Goal: Task Accomplishment & Management: Manage account settings

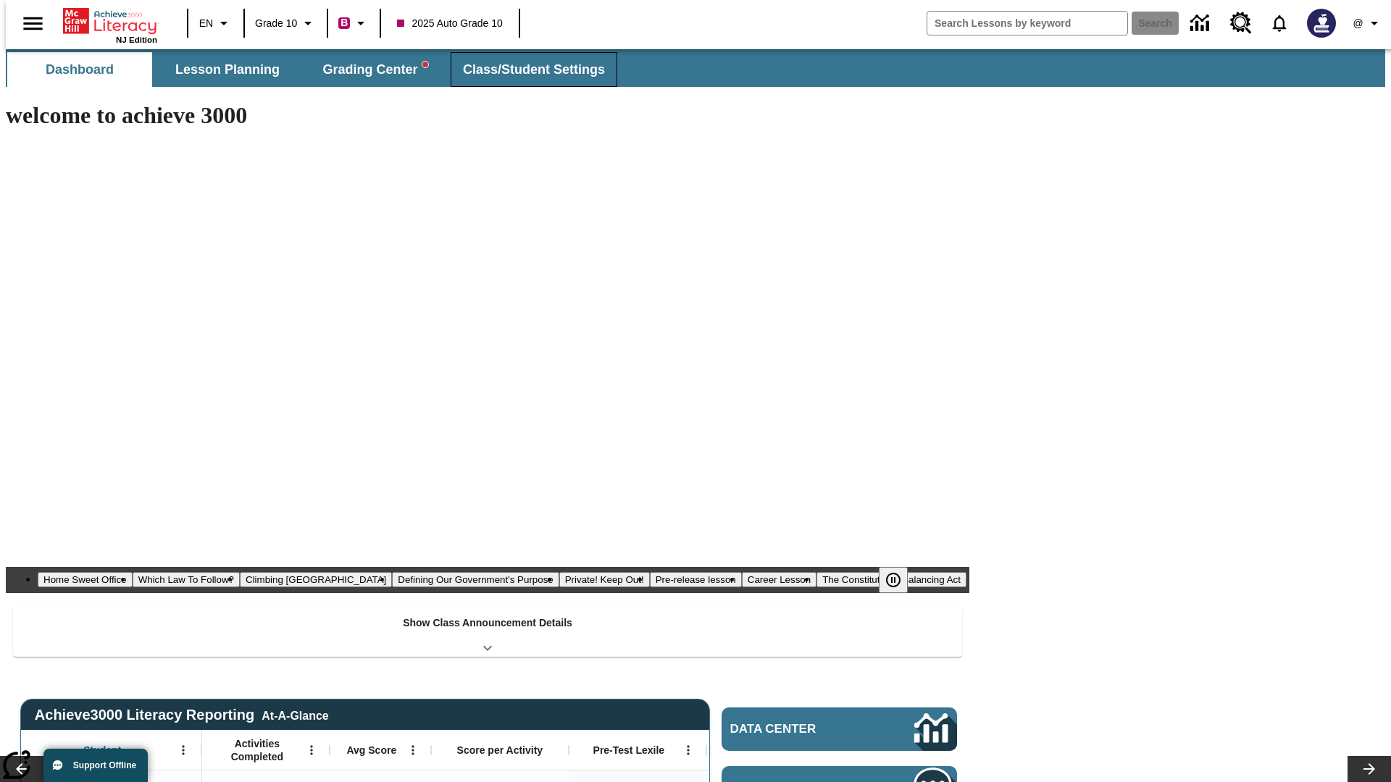
click at [526, 70] on span "Class/Student Settings" at bounding box center [534, 70] width 142 height 17
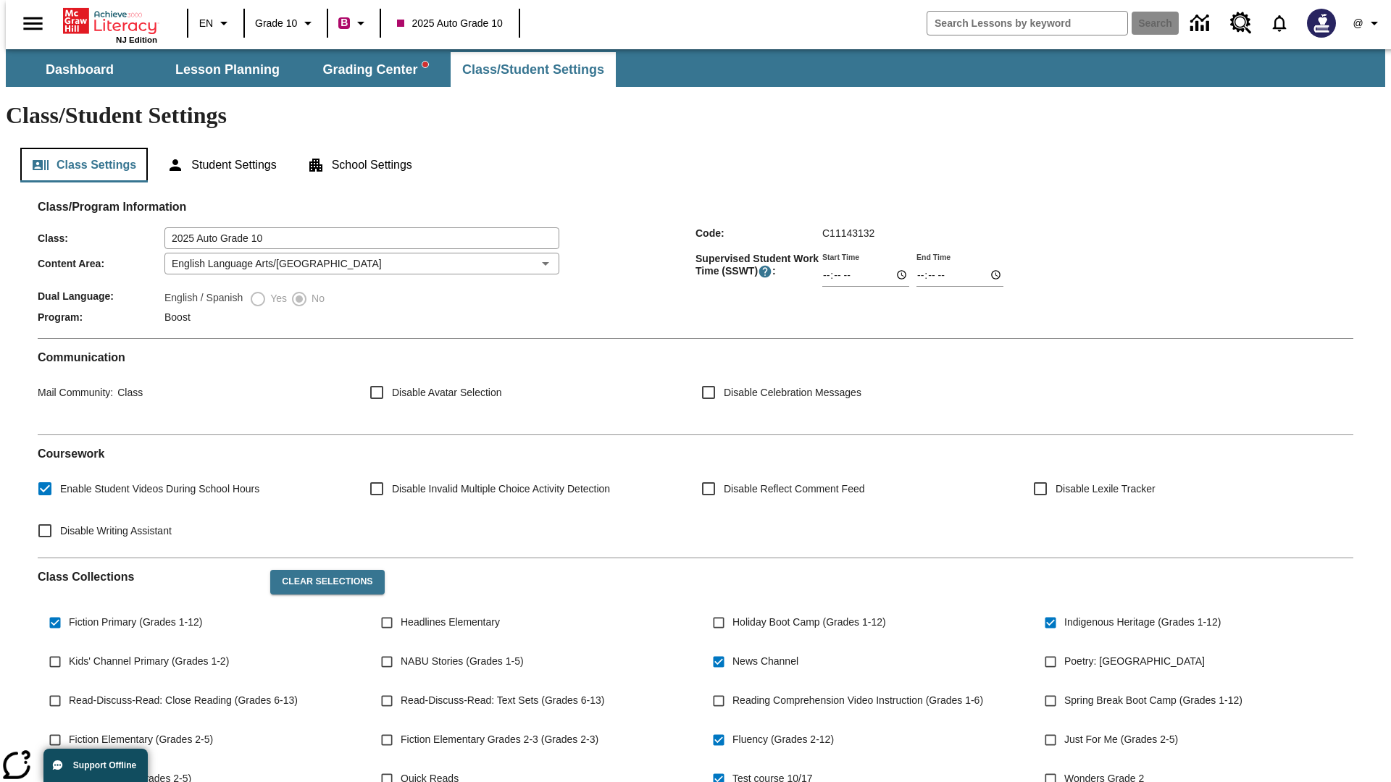
click at [78, 148] on button "Class Settings" at bounding box center [83, 165] width 127 height 35
type input "17:35"
type input "14:22"
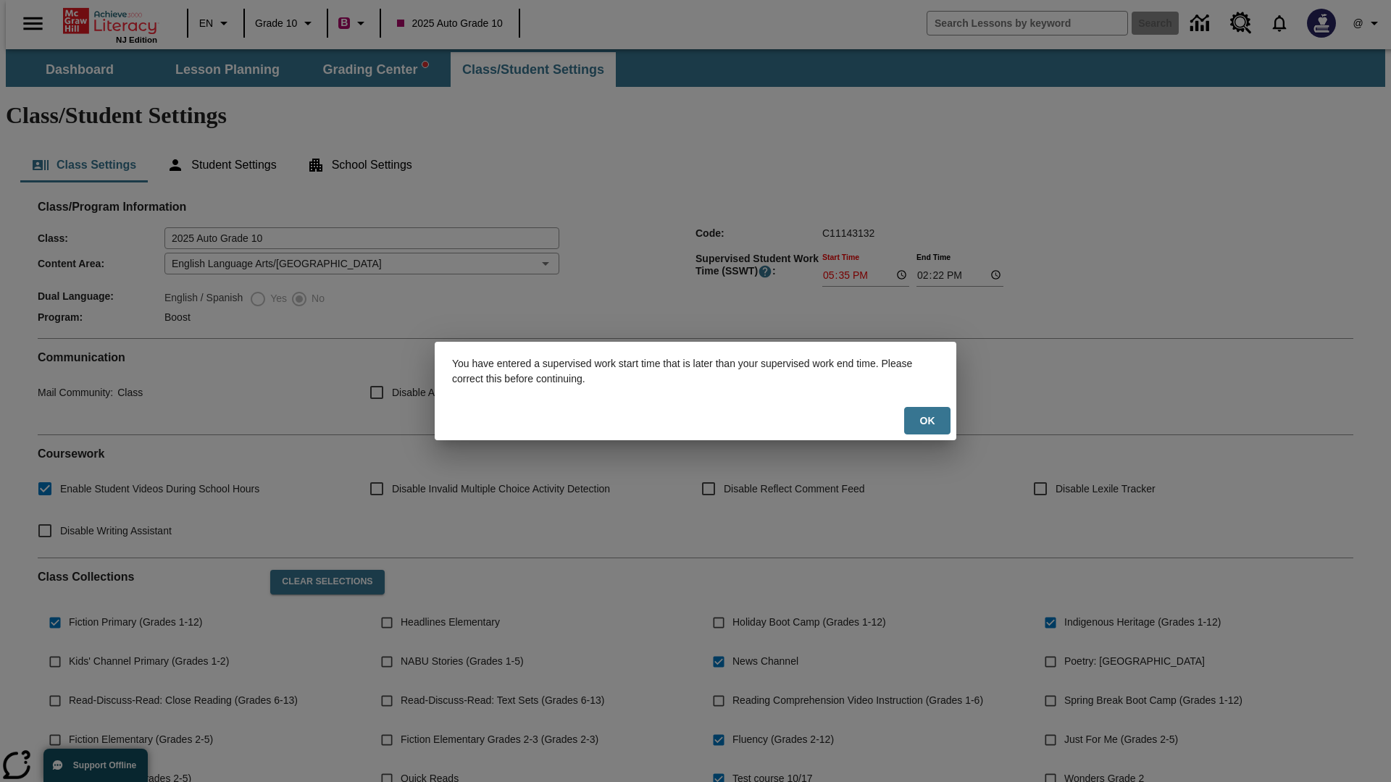
scroll to position [212, 0]
